Goal: Task Accomplishment & Management: Complete application form

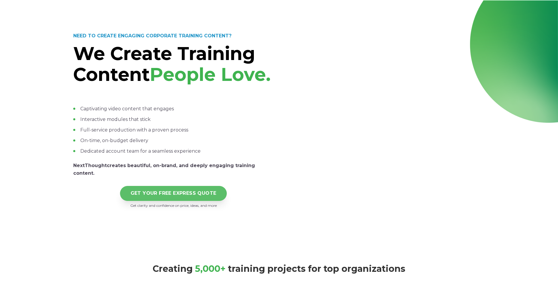
click at [192, 201] on link "GET YOUR FREE EXPRESS QUOTE" at bounding box center [173, 193] width 107 height 15
click at [179, 201] on link "GET YOUR FREE EXPRESS QUOTE" at bounding box center [173, 193] width 107 height 15
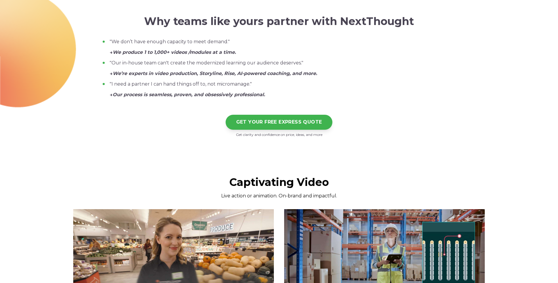
scroll to position [530, 0]
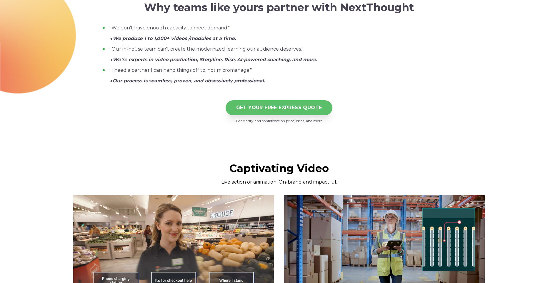
click at [267, 115] on link "GET YOUR FREE EXPRESS QUOTE" at bounding box center [279, 107] width 107 height 15
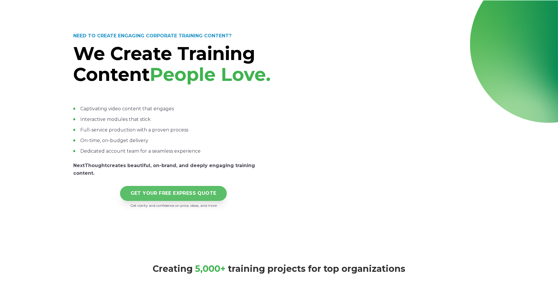
click at [163, 201] on link "GET YOUR FREE EXPRESS QUOTE" at bounding box center [173, 193] width 107 height 15
